Goal: Go to known website: Go to known website

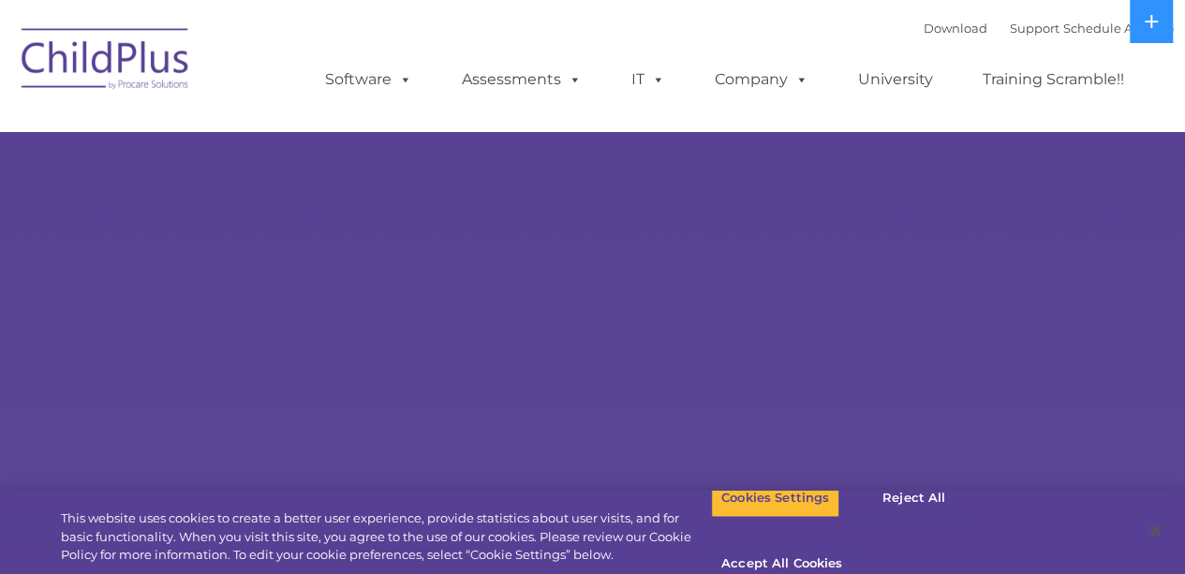
select select "MEDIUM"
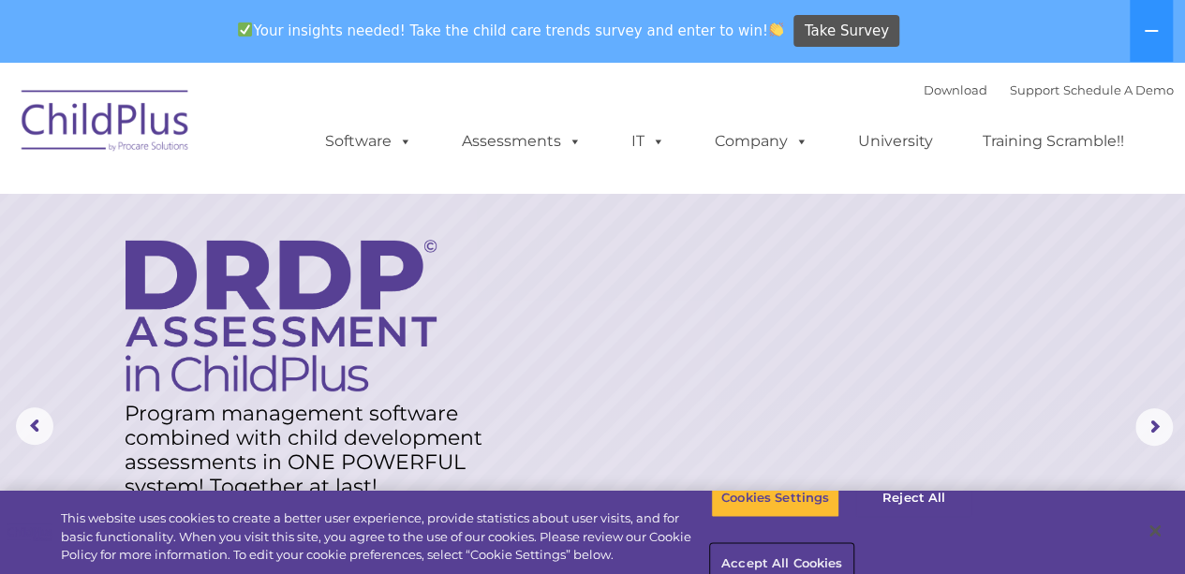
click at [852, 545] on button "Accept All Cookies" at bounding box center [781, 564] width 141 height 39
